Goal: Find contact information: Find contact information

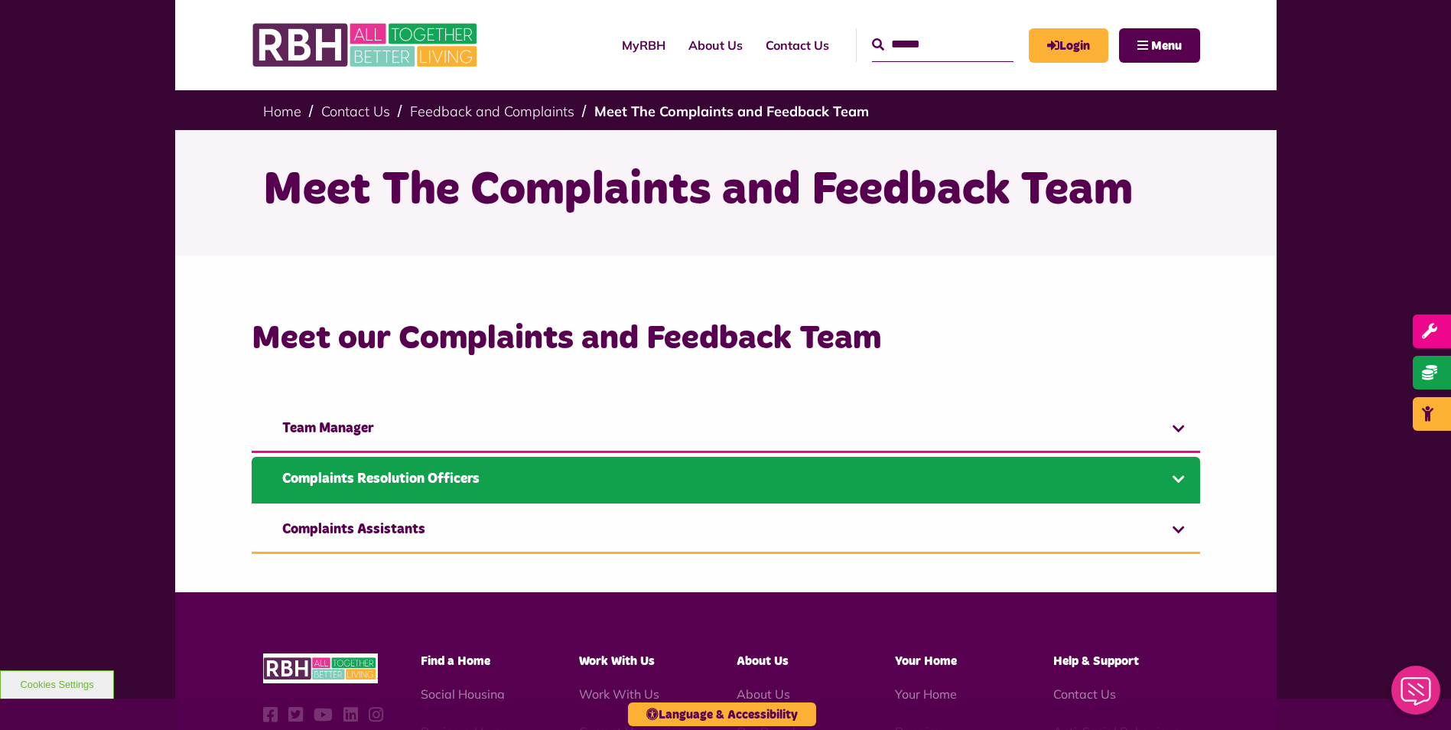
drag, startPoint x: 0, startPoint y: 0, endPoint x: 468, endPoint y: 480, distance: 670.9
click at [468, 480] on link "Complaints Resolution Officers" at bounding box center [726, 480] width 949 height 47
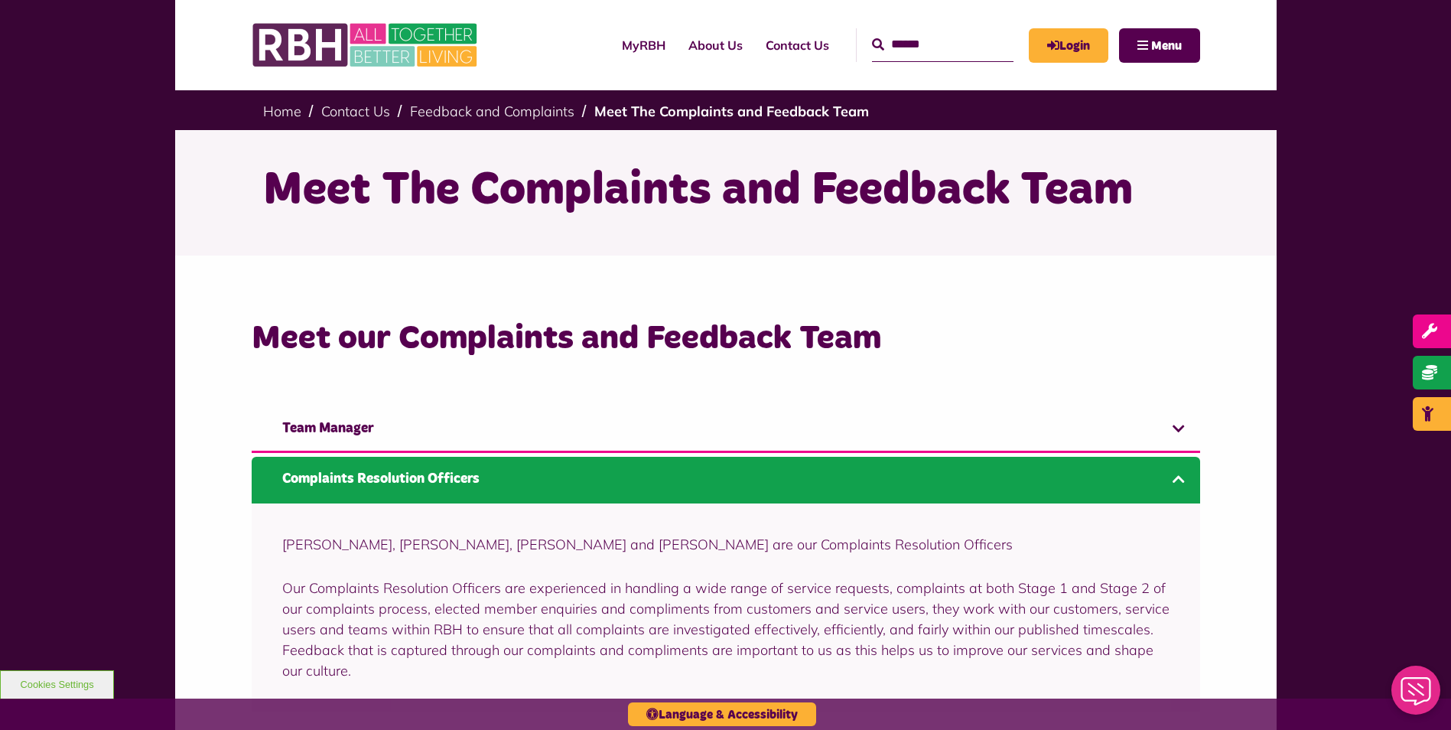
click at [1178, 480] on link "Complaints Resolution Officers" at bounding box center [726, 480] width 949 height 47
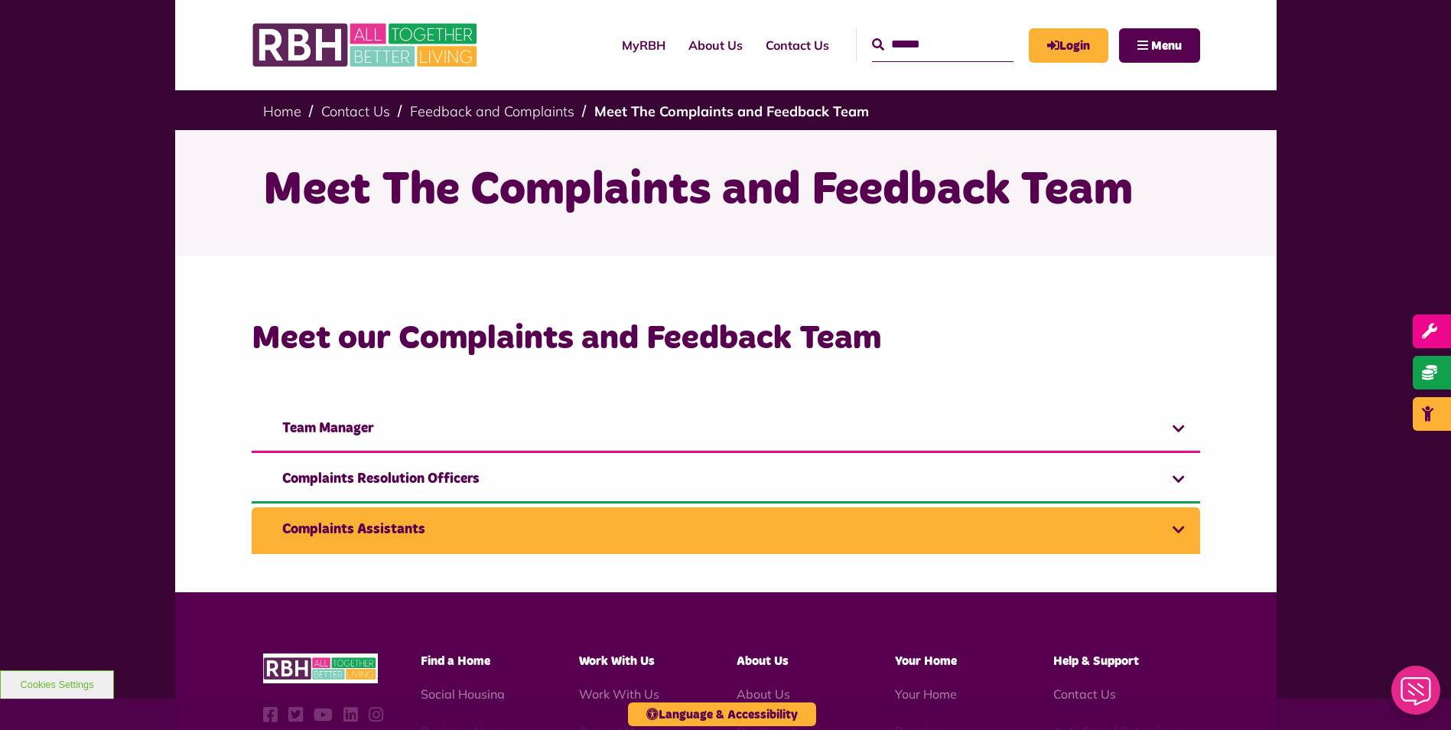
click at [418, 526] on link "Complaints Assistants" at bounding box center [726, 530] width 949 height 47
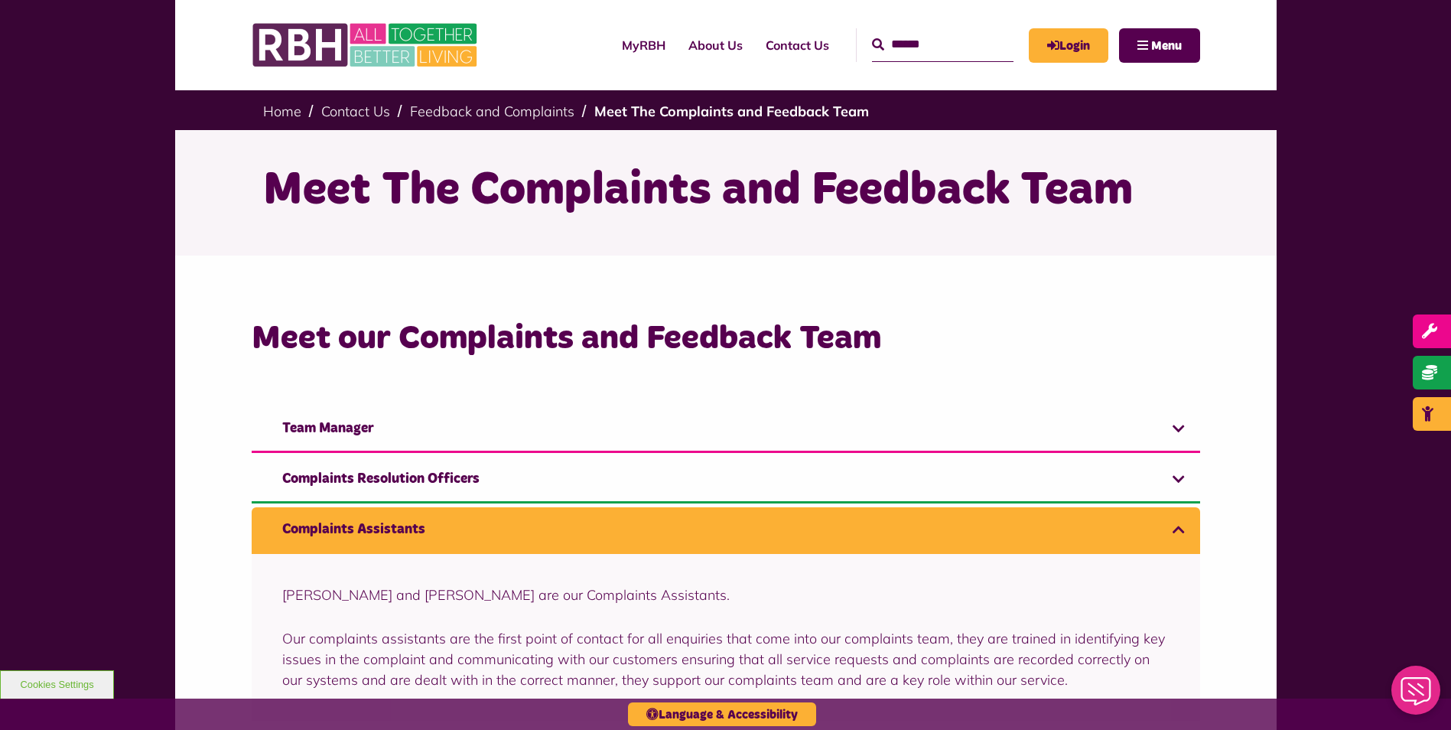
click at [352, 522] on link "Complaints Assistants" at bounding box center [726, 530] width 949 height 47
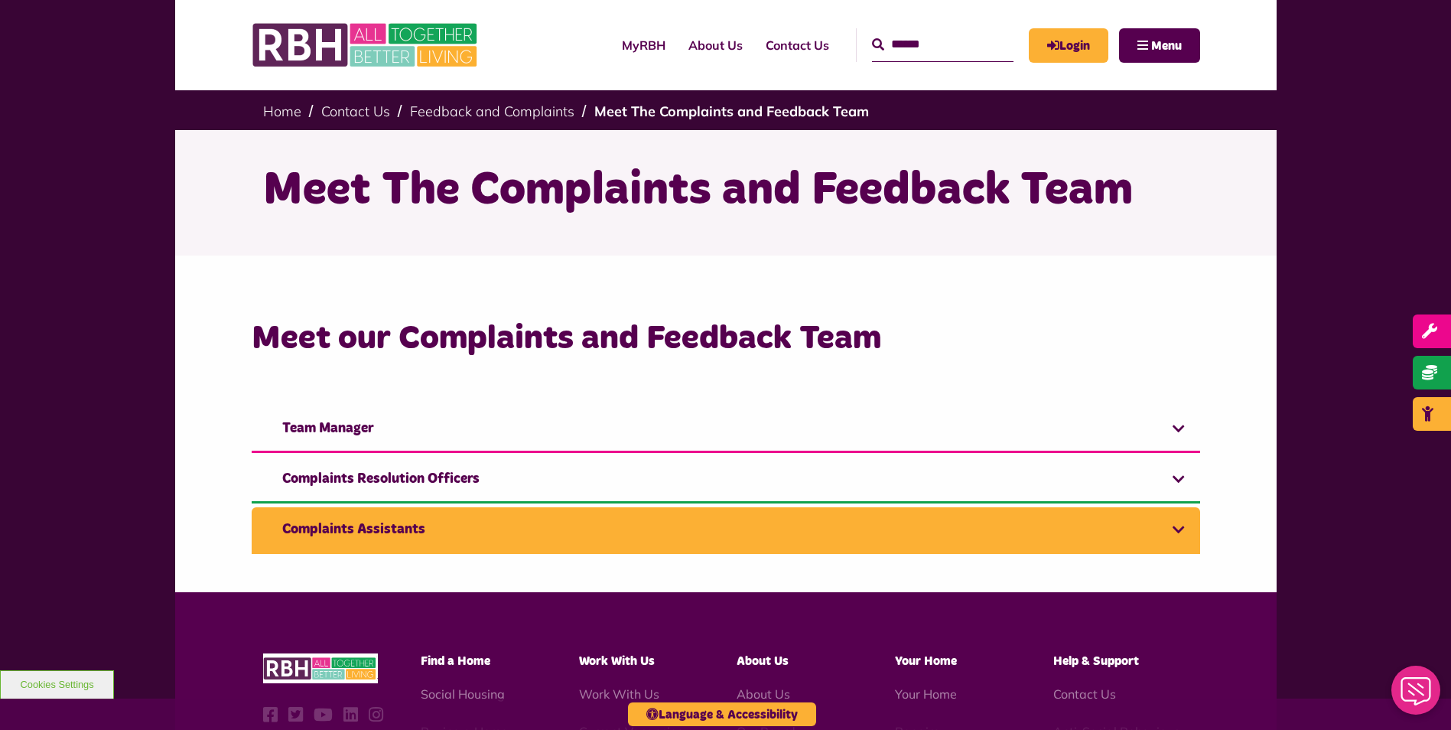
click at [358, 530] on link "Complaints Assistants" at bounding box center [726, 530] width 949 height 47
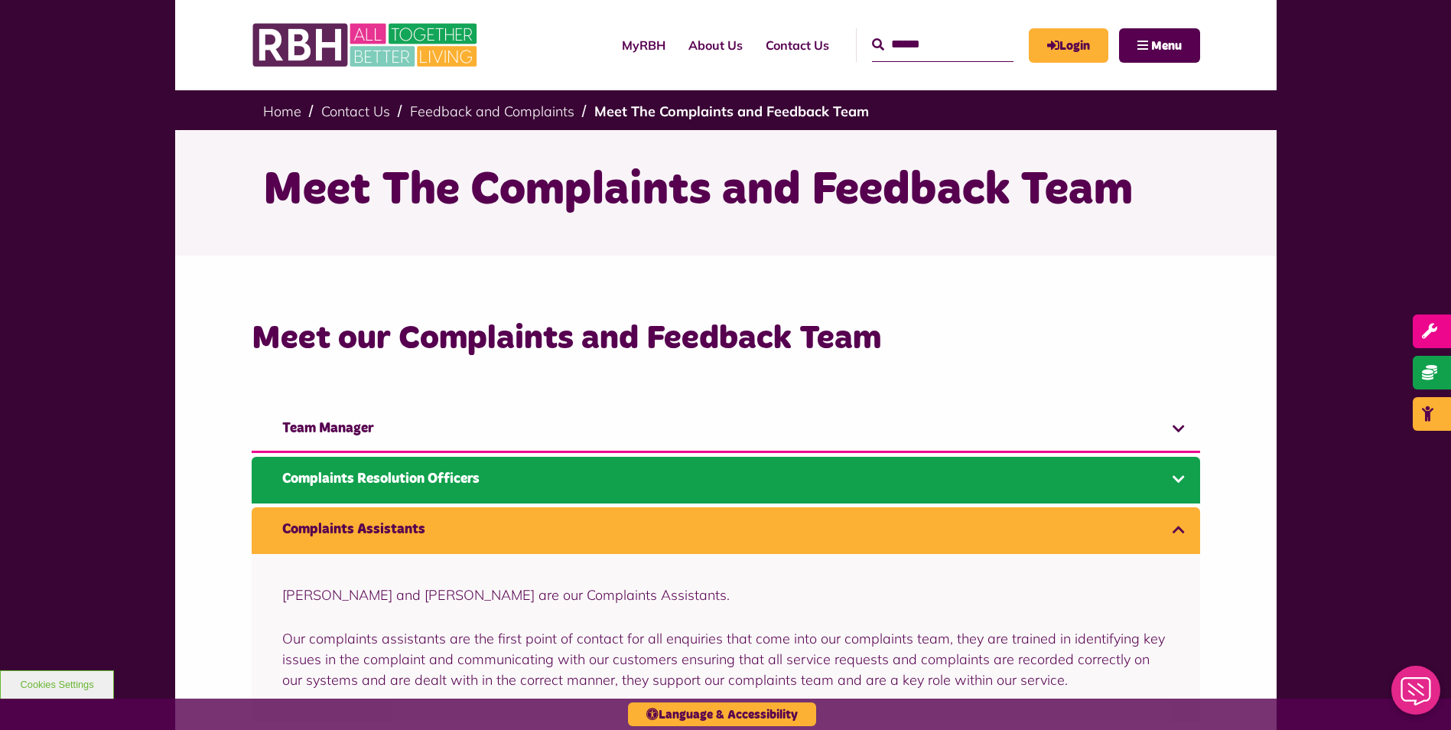
click at [1181, 474] on link "Complaints Resolution Officers" at bounding box center [726, 480] width 949 height 47
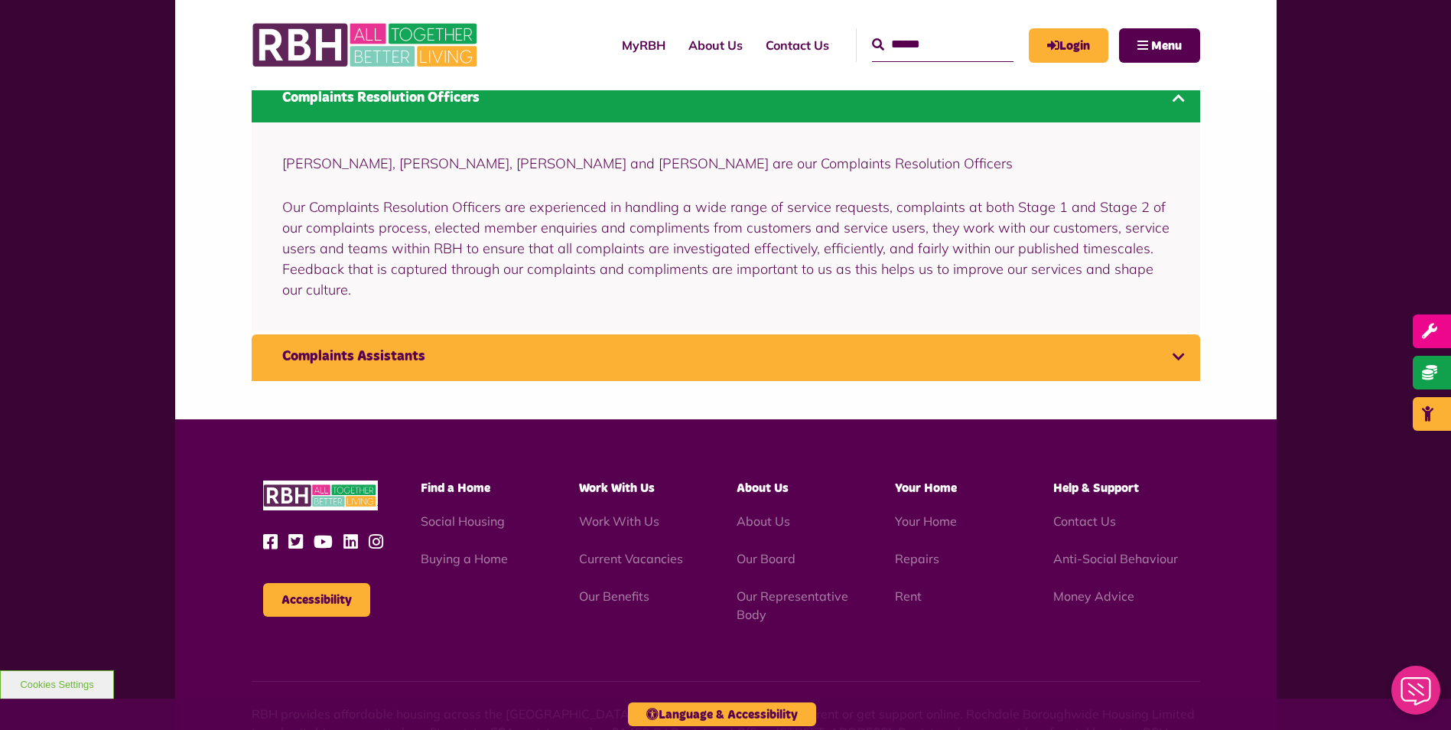
scroll to position [227, 0]
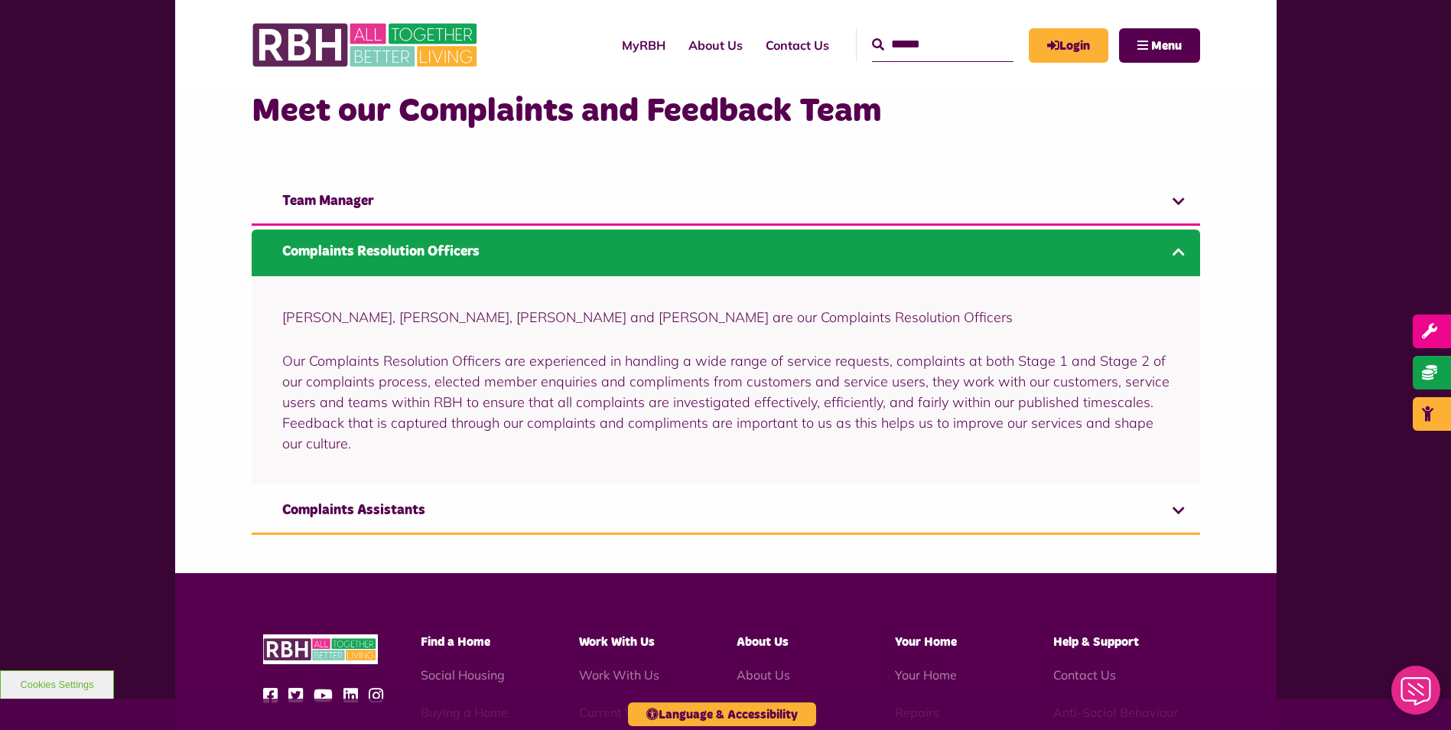
click at [1179, 248] on link "Complaints Resolution Officers" at bounding box center [726, 253] width 949 height 47
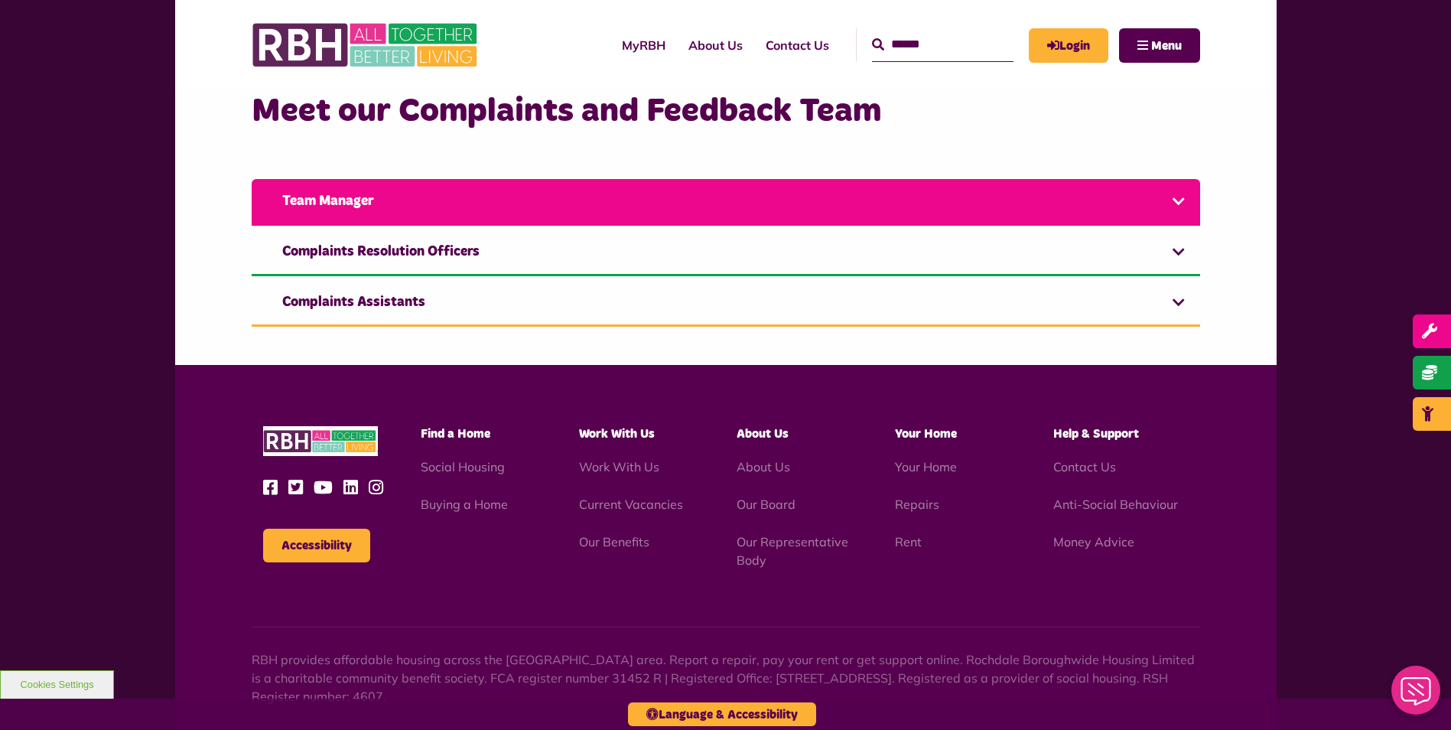
click at [1177, 199] on link "Team Manager" at bounding box center [726, 202] width 949 height 47
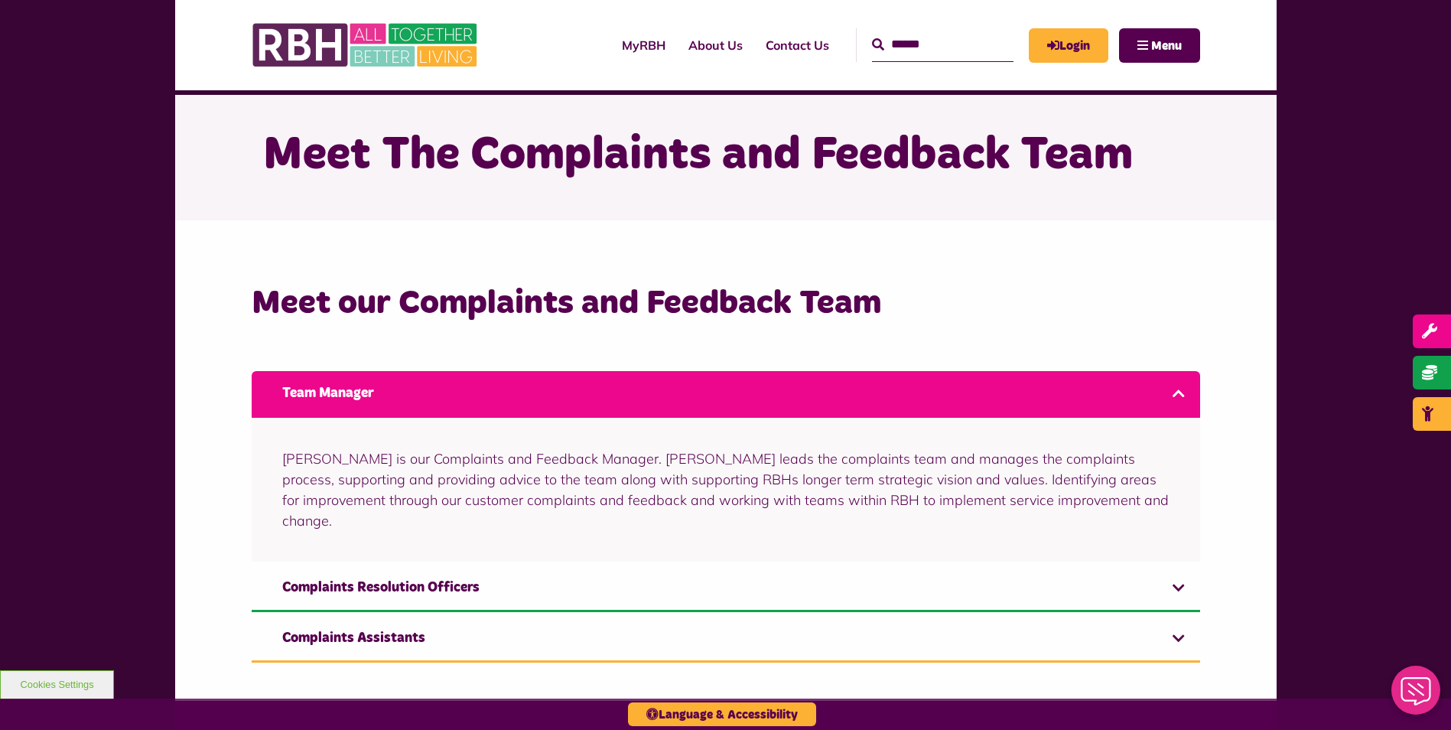
scroll to position [0, 0]
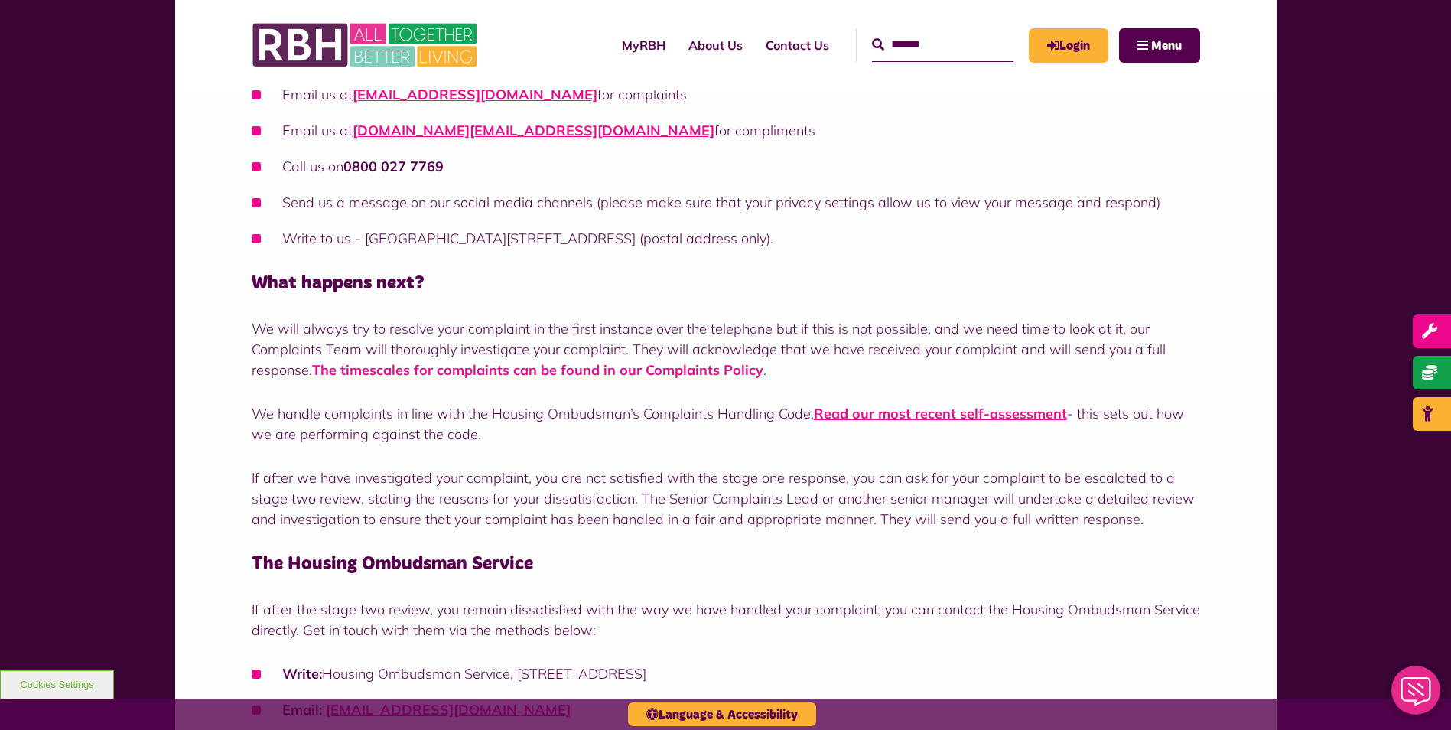
scroll to position [918, 0]
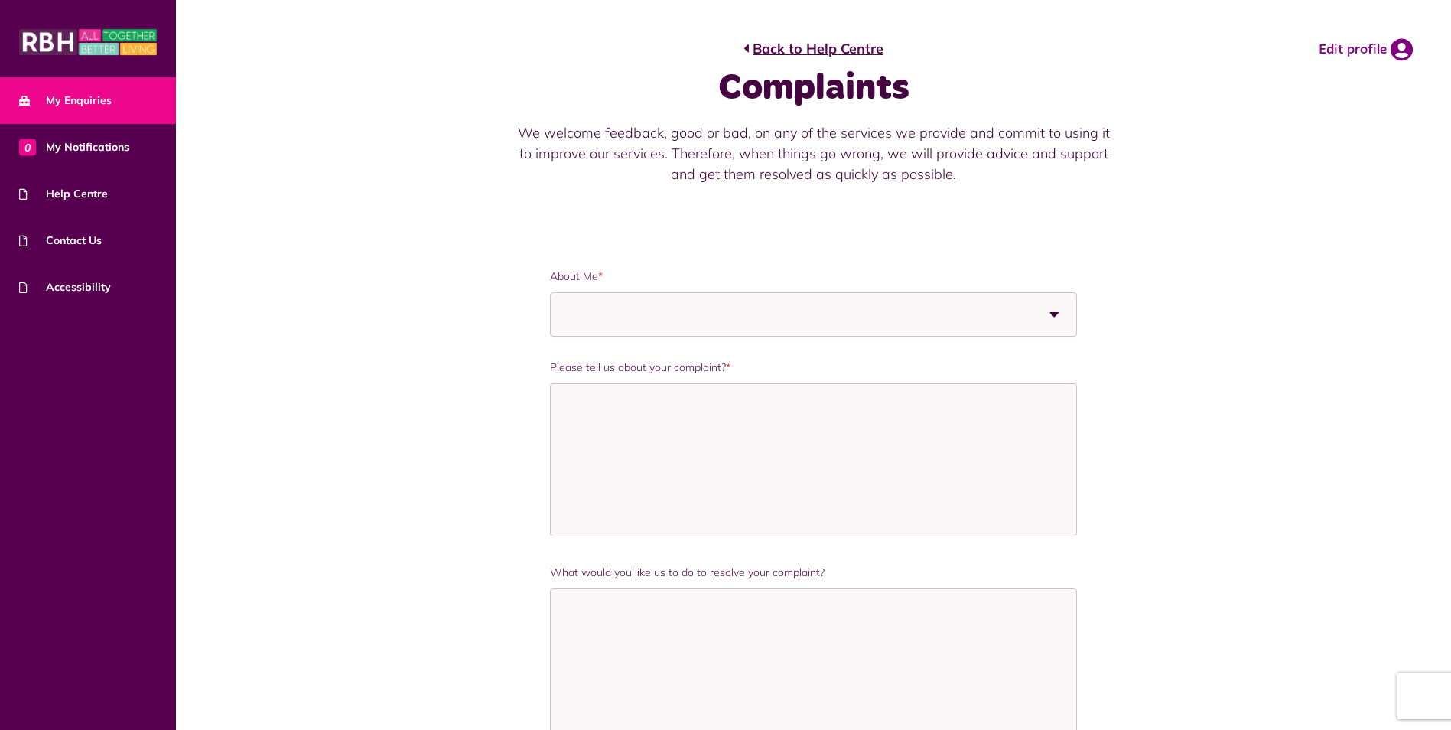
click at [80, 97] on span "My Enquiries" at bounding box center [65, 101] width 93 height 16
